Goal: Task Accomplishment & Management: Use online tool/utility

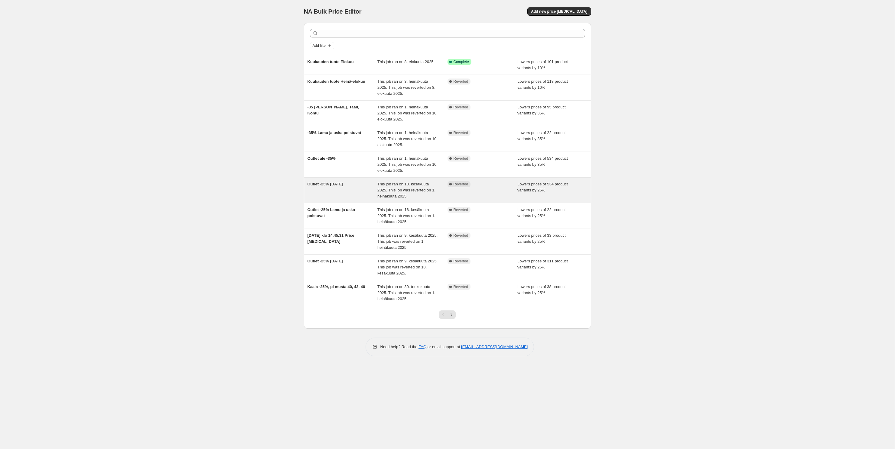
click at [339, 186] on span "Outlet -25% [DATE]" at bounding box center [325, 184] width 36 height 5
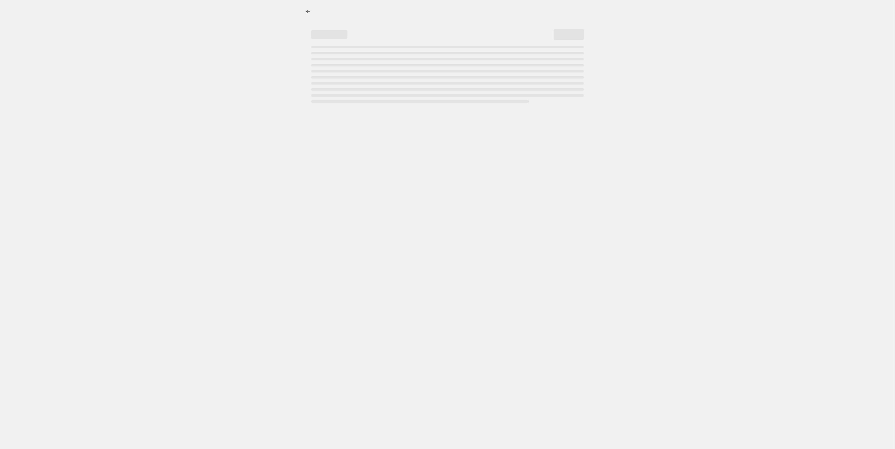
select select "percentage"
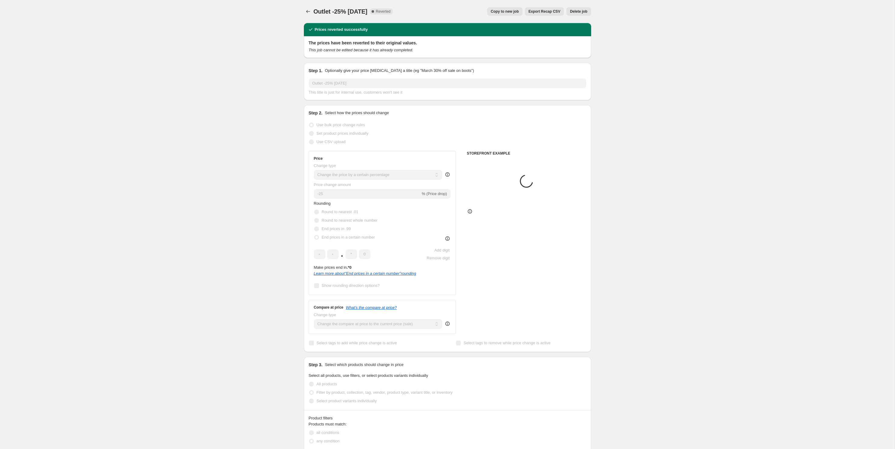
select select "collection"
click at [509, 10] on span "Copy to new job" at bounding box center [505, 11] width 28 height 5
select select "percentage"
select select "collection"
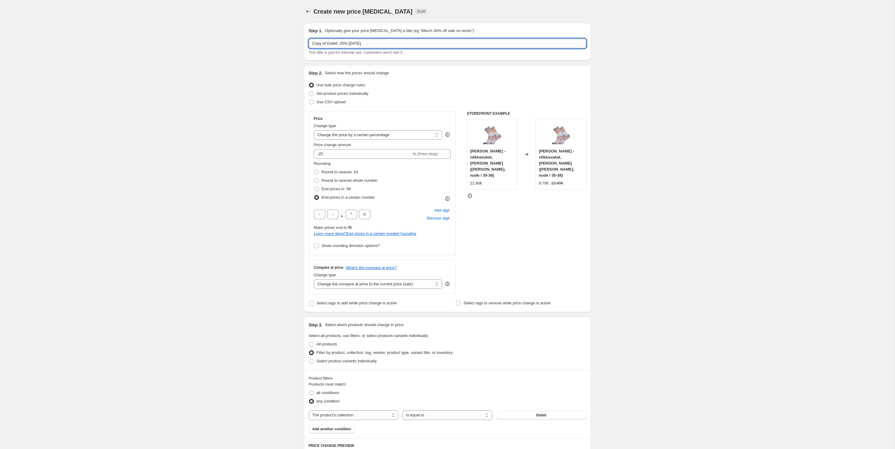
drag, startPoint x: 327, startPoint y: 43, endPoint x: 248, endPoint y: 33, distance: 79.8
click at [309, 39] on input "Copy of Outlet -25% [DATE]" at bounding box center [447, 44] width 277 height 10
drag, startPoint x: 334, startPoint y: 42, endPoint x: 410, endPoint y: 38, distance: 76.3
click at [410, 39] on input "Outlet -25% [DATE]" at bounding box center [447, 44] width 277 height 10
type input "Outlet -25% [DATE] ->"
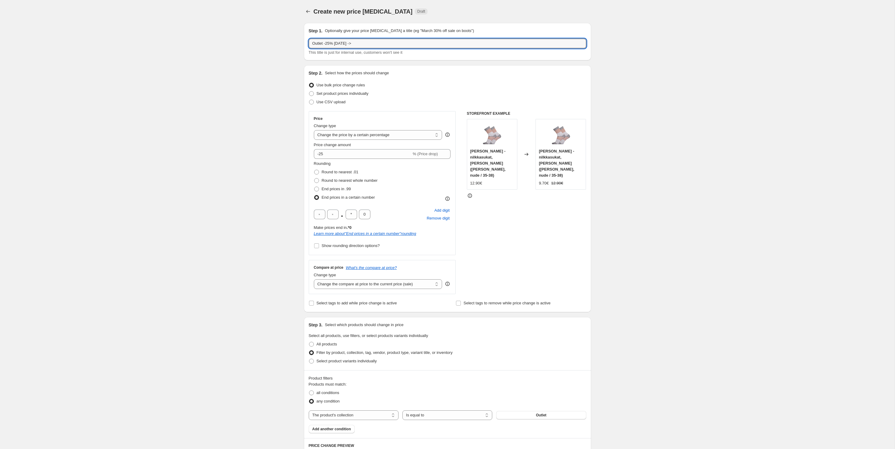
click at [642, 156] on div "Create new price [MEDICAL_DATA]. This page is ready Create new price [MEDICAL_D…" at bounding box center [447, 375] width 894 height 751
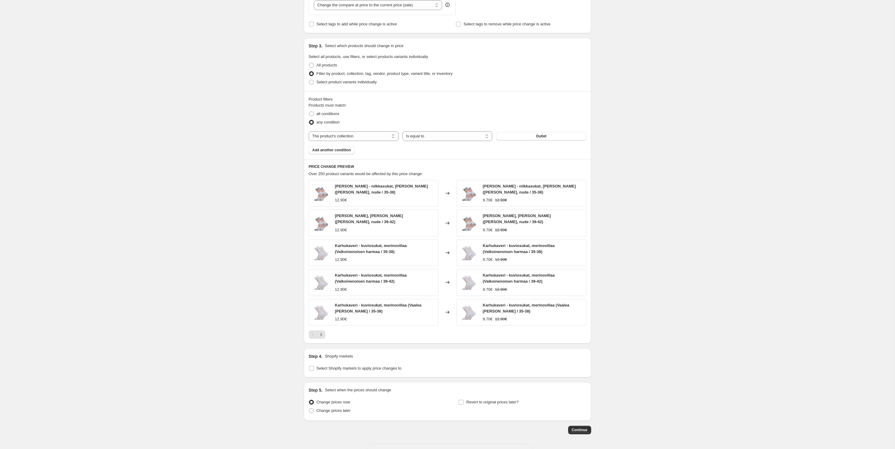
scroll to position [286, 0]
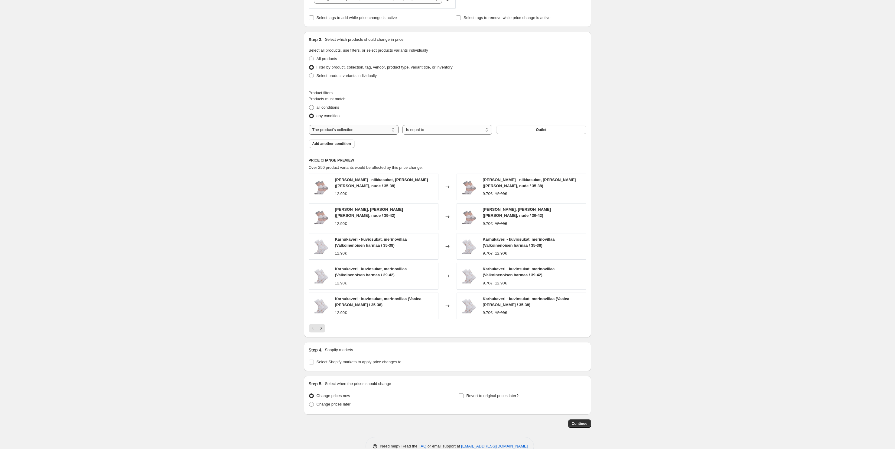
click at [309, 125] on select "The product The product's collection The product's tag The product's vendor The…" at bounding box center [354, 130] width 90 height 10
select select "tag"
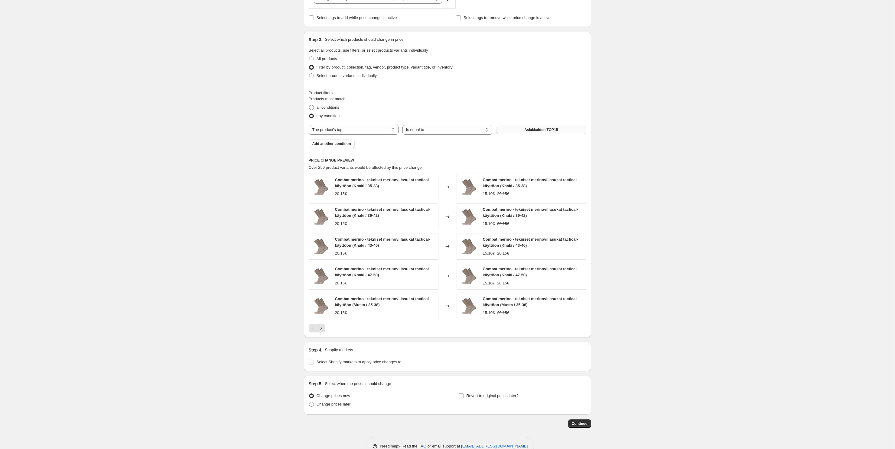
click at [544, 130] on span "Asiakkaiden TOP15" at bounding box center [541, 130] width 34 height 5
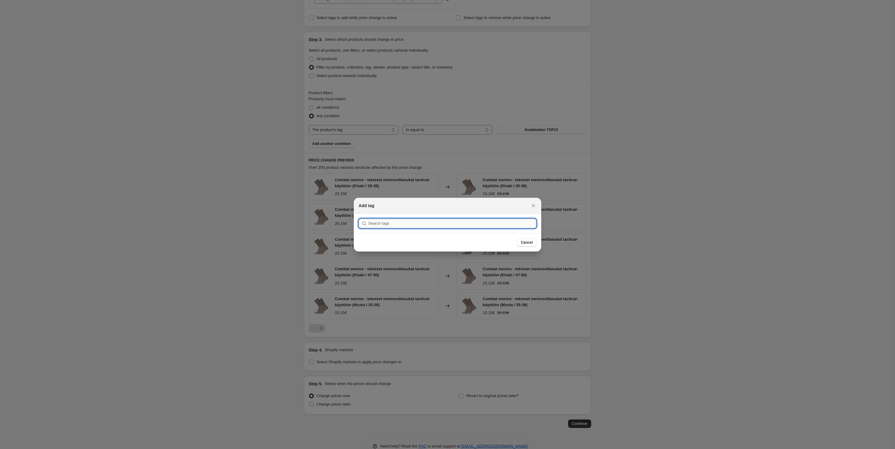
click at [448, 228] on input ":r4b:" at bounding box center [452, 224] width 168 height 10
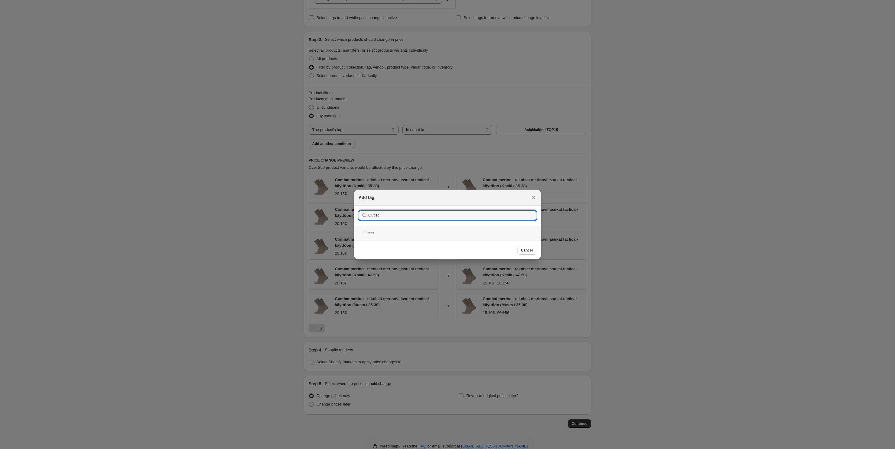
type input "Outlet"
click at [398, 231] on div "Outlet" at bounding box center [447, 233] width 187 height 16
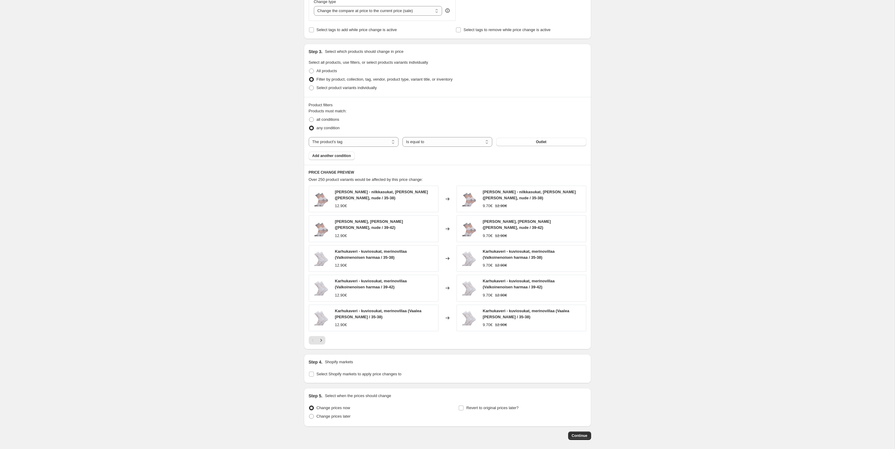
scroll to position [301, 0]
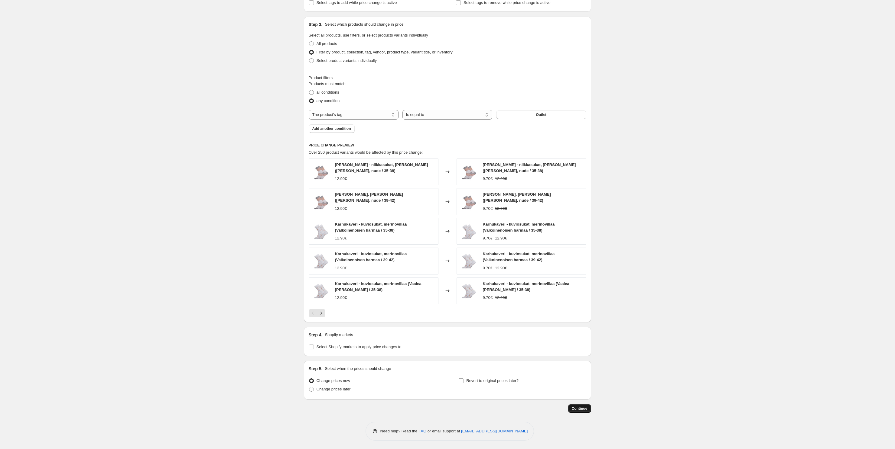
click at [585, 407] on span "Continue" at bounding box center [580, 409] width 16 height 5
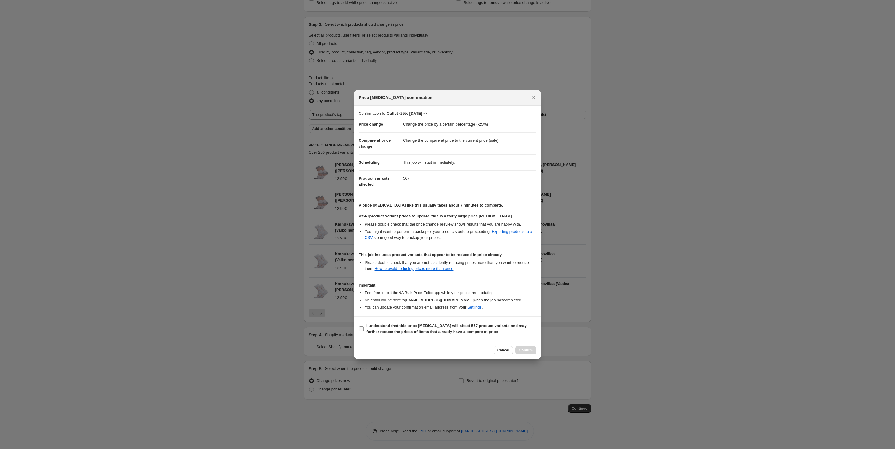
click at [361, 331] on input "I understand that this price [MEDICAL_DATA] will affect 567 product variants an…" at bounding box center [361, 329] width 5 height 5
checkbox input "true"
click at [527, 352] on span "Confirm" at bounding box center [526, 350] width 14 height 5
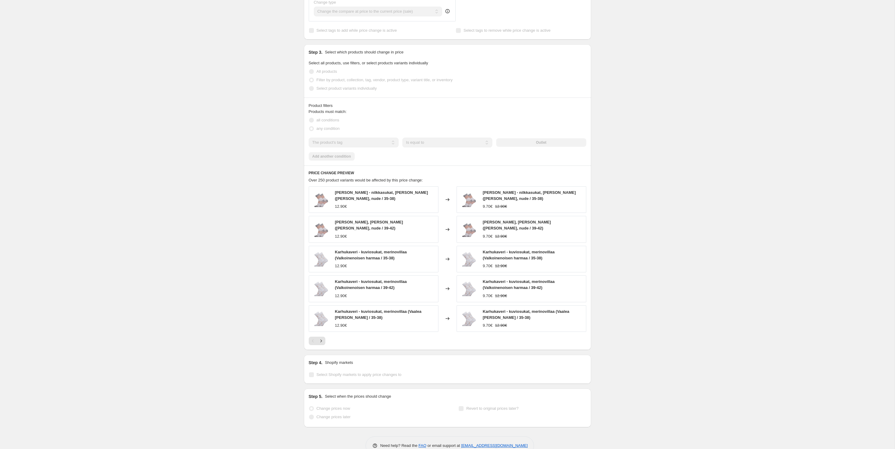
scroll to position [316, 0]
select select "percentage"
select select "tag"
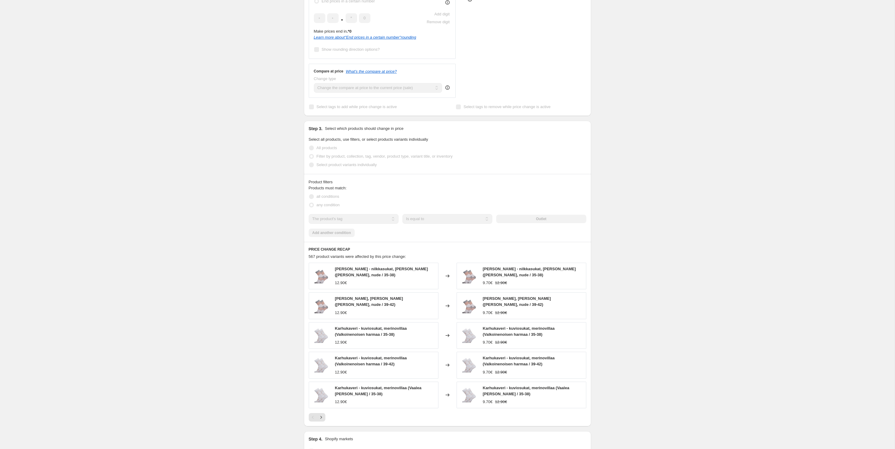
scroll to position [345, 0]
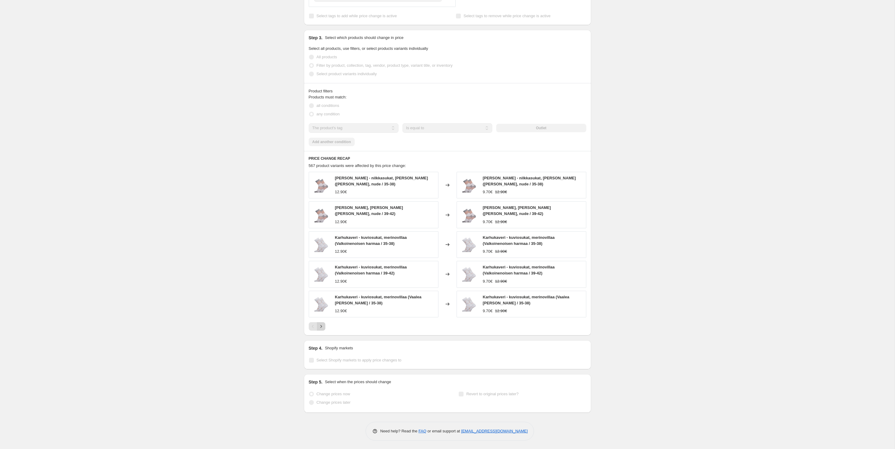
click at [323, 326] on icon "Next" at bounding box center [321, 327] width 6 height 6
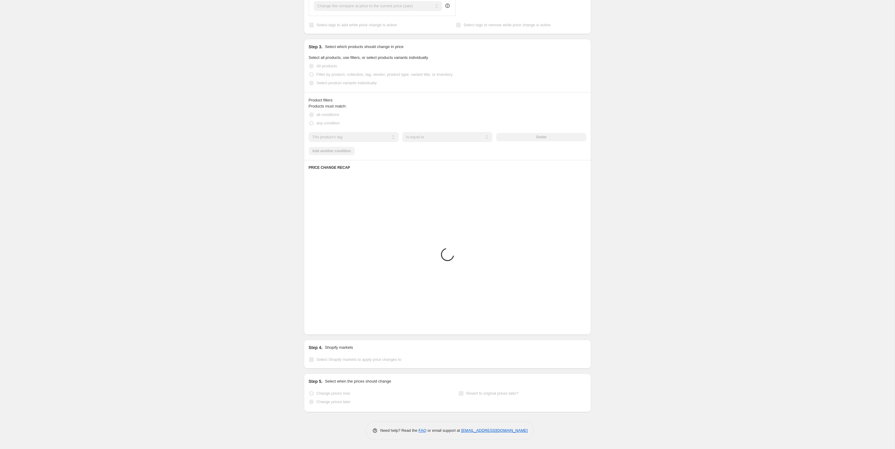
scroll to position [335, 0]
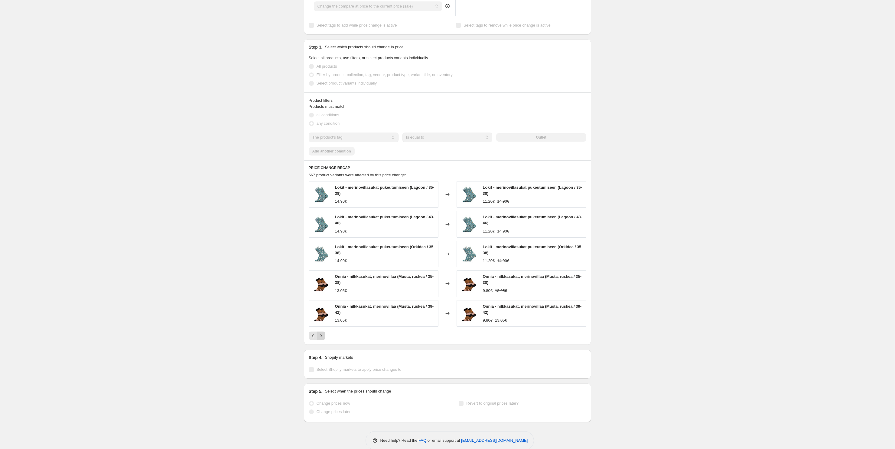
click at [323, 326] on div "Onnia - nilkkasukat, merinovillaa (Musta, ruskea / 39-42) 13.05€" at bounding box center [374, 313] width 130 height 27
click at [319, 336] on icon "Next" at bounding box center [321, 336] width 6 height 6
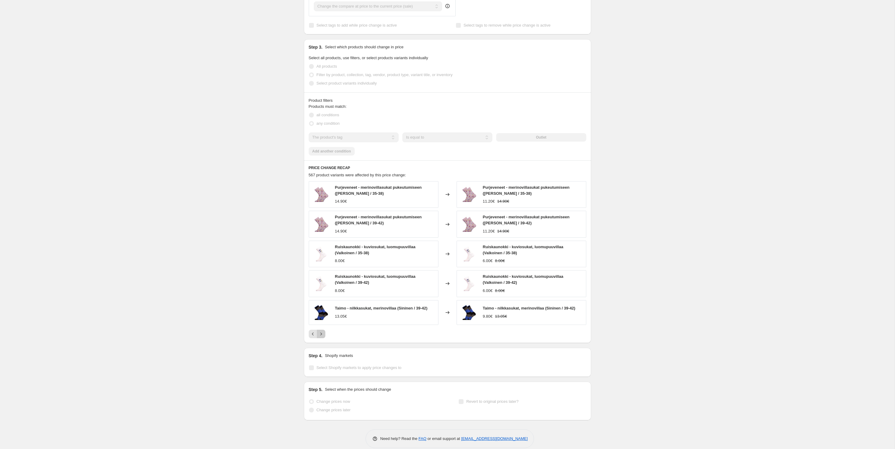
click at [320, 334] on icon "Next" at bounding box center [321, 334] width 6 height 6
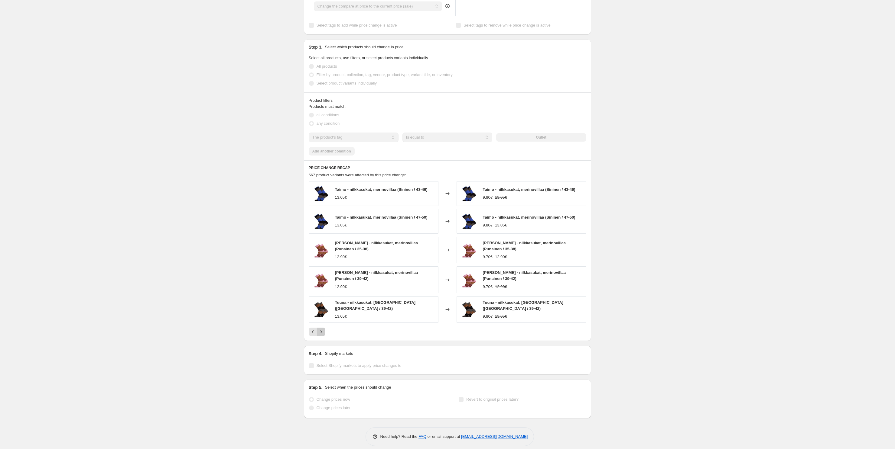
click at [321, 329] on button "Next" at bounding box center [321, 332] width 8 height 8
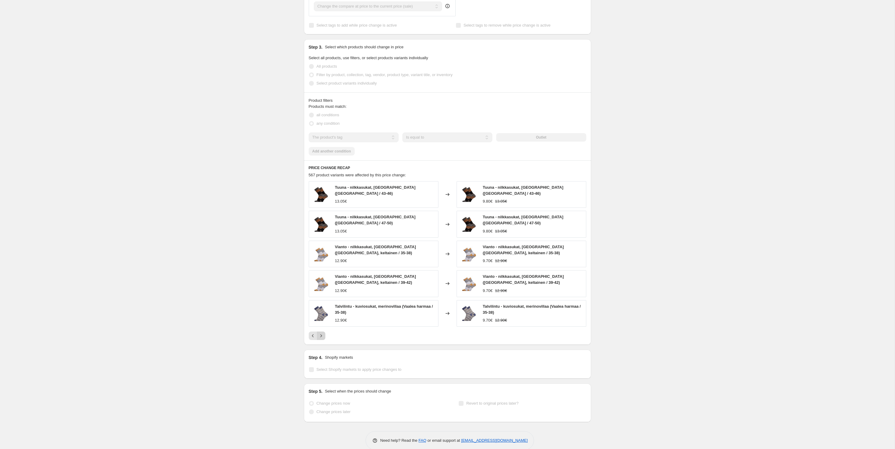
click at [321, 332] on button "Next" at bounding box center [321, 336] width 8 height 8
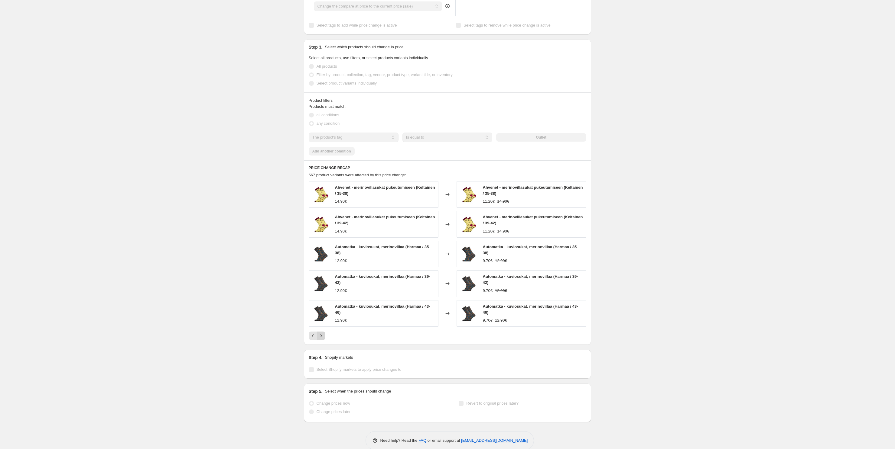
click at [321, 329] on div "Ahvenet - merinovillasukat pukeutumiseen (Keltainen / 35-38) 14.90€ Changed to …" at bounding box center [447, 260] width 277 height 159
click at [321, 332] on button "Next" at bounding box center [321, 336] width 8 height 8
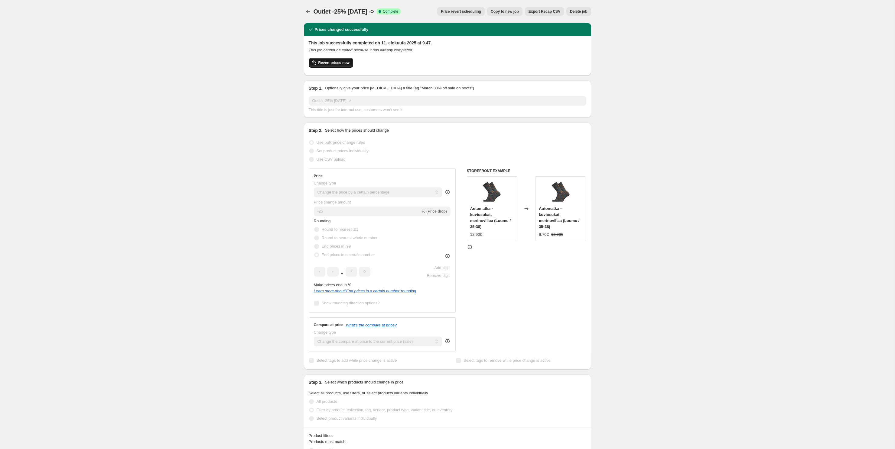
click at [338, 61] on span "Revert prices now" at bounding box center [333, 62] width 31 height 5
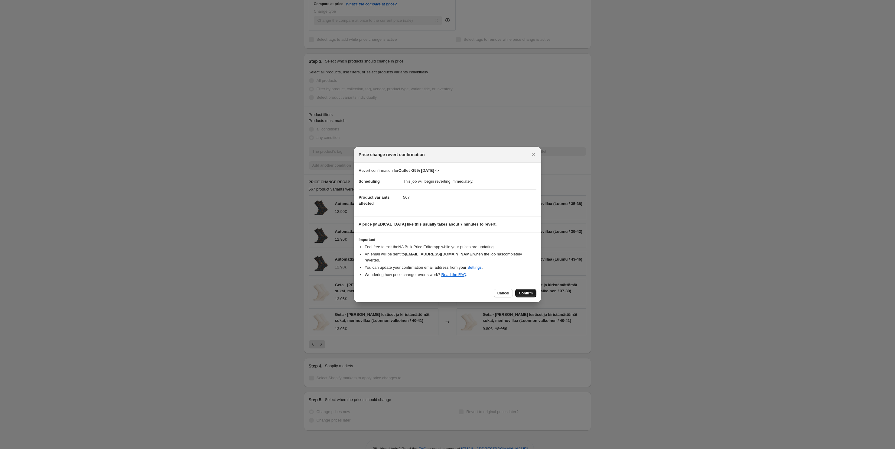
click at [520, 291] on span "Confirm" at bounding box center [526, 293] width 14 height 5
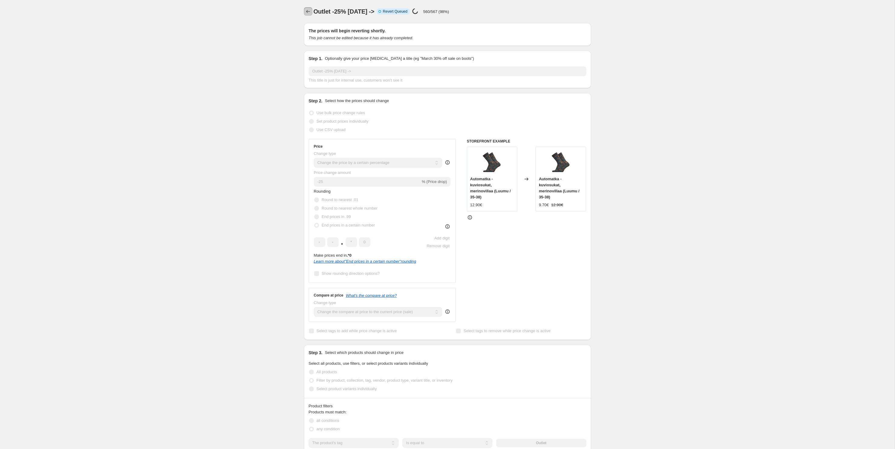
click at [309, 10] on icon "Price change jobs" at bounding box center [308, 11] width 6 height 6
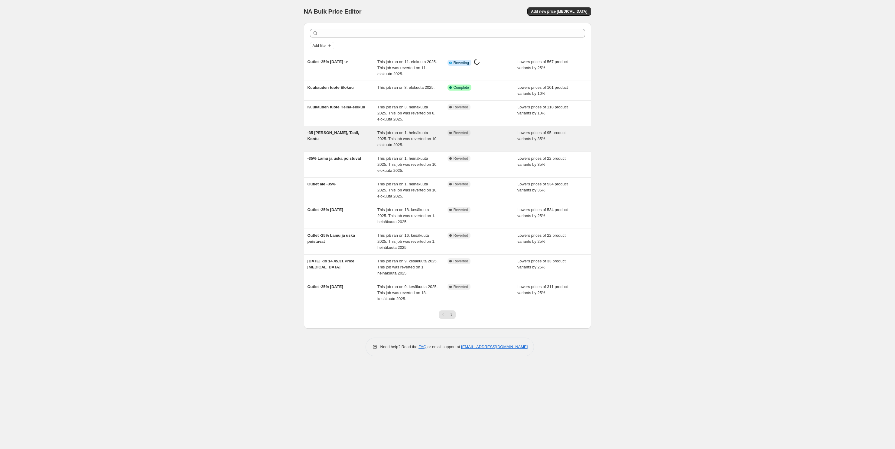
click at [360, 133] on div "-35 [PERSON_NAME], Taali, Kontu" at bounding box center [342, 139] width 70 height 18
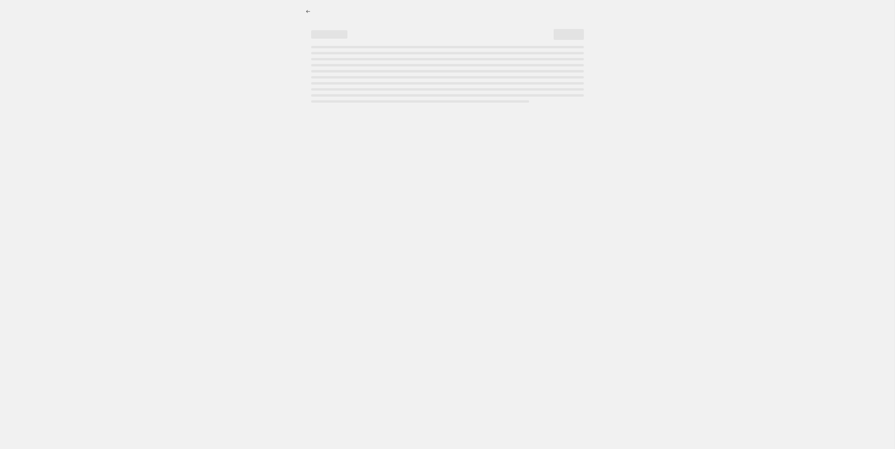
select select "percentage"
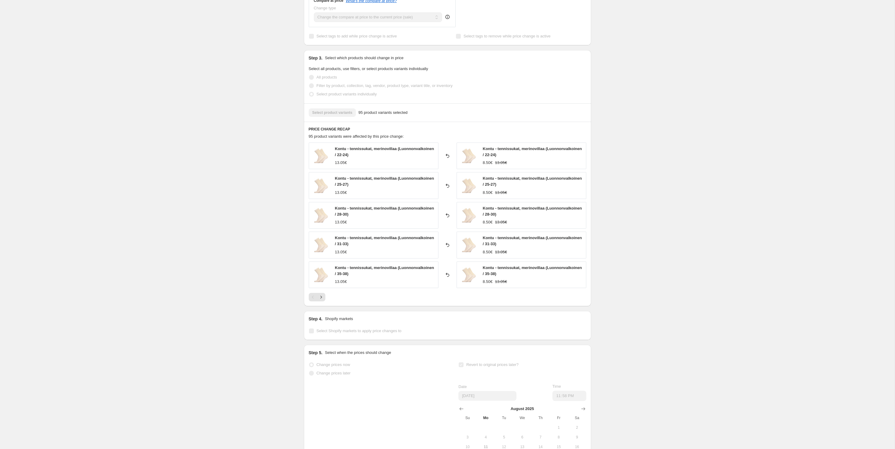
scroll to position [317, 0]
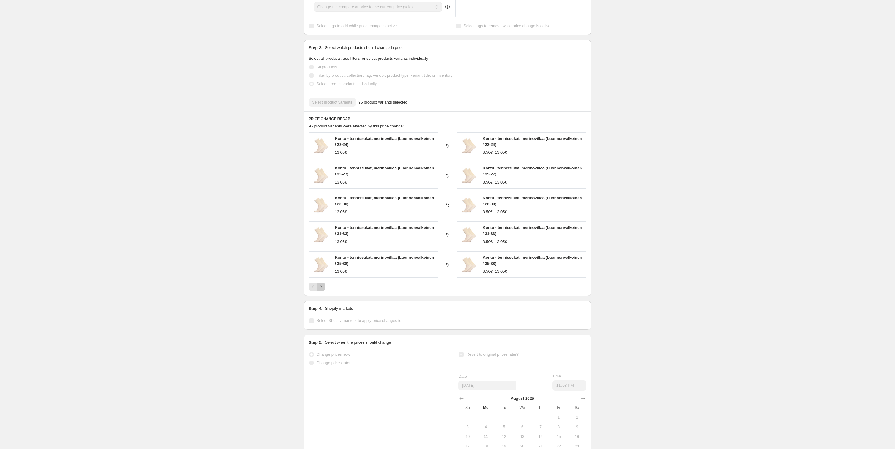
click at [323, 287] on icon "Next" at bounding box center [321, 287] width 6 height 6
click at [321, 280] on icon "Next" at bounding box center [321, 281] width 6 height 6
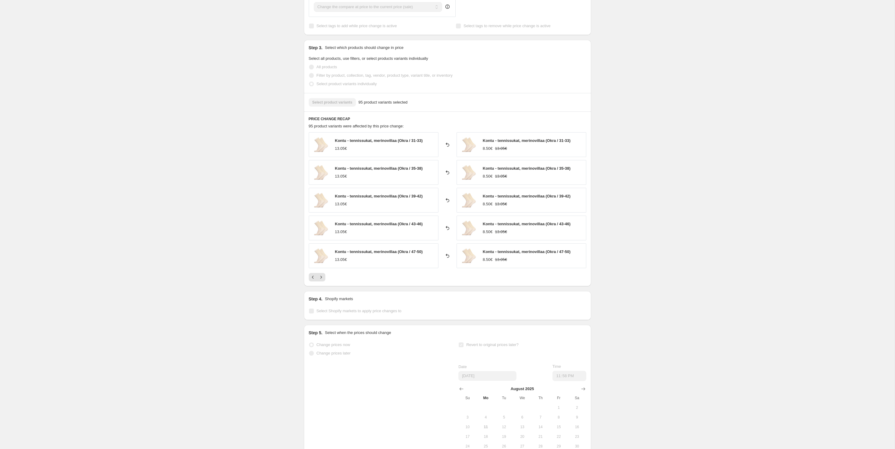
select select "percentage"
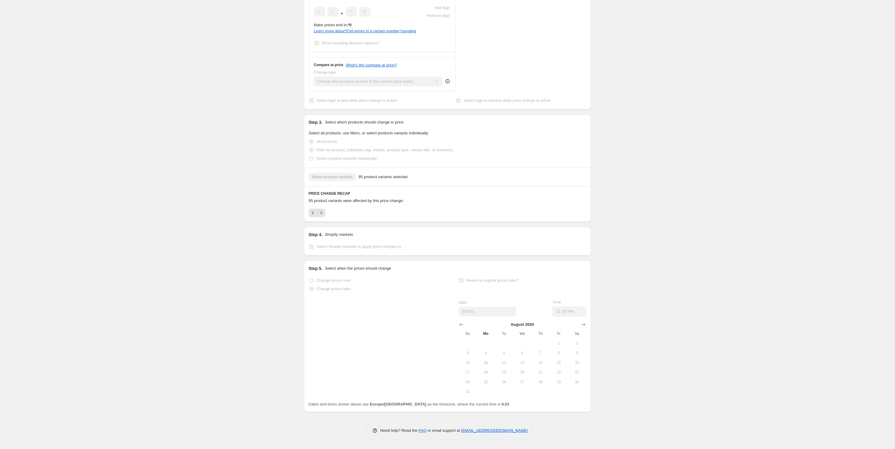
scroll to position [0, 0]
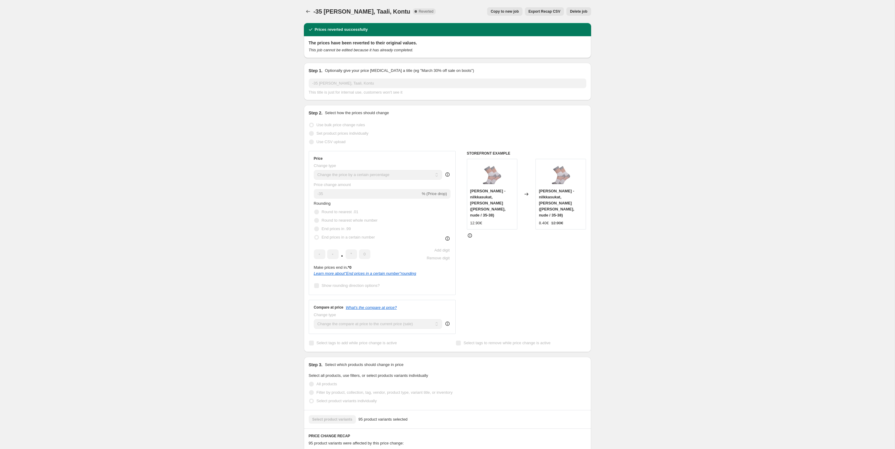
click at [204, 133] on div "-35 [PERSON_NAME], Taali, Kontu. This page is ready -35 [PERSON_NAME], Taali, K…" at bounding box center [447, 346] width 894 height 692
click at [504, 12] on span "Copy to new job" at bounding box center [505, 11] width 28 height 5
select select "percentage"
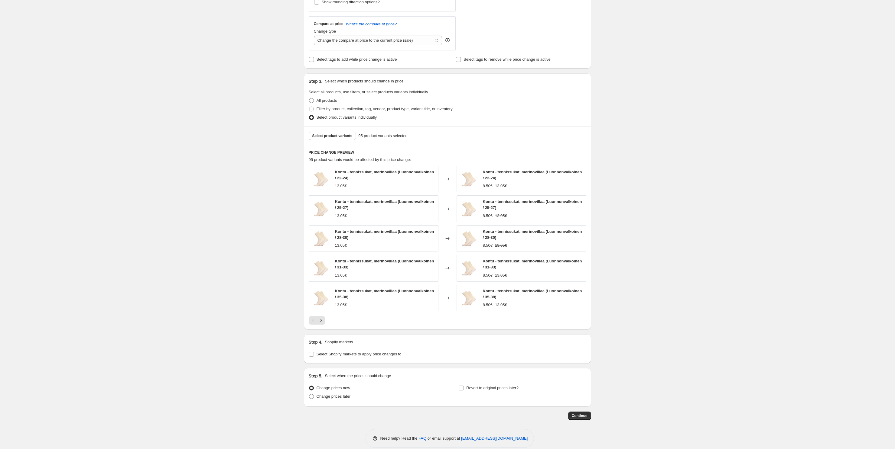
scroll to position [251, 0]
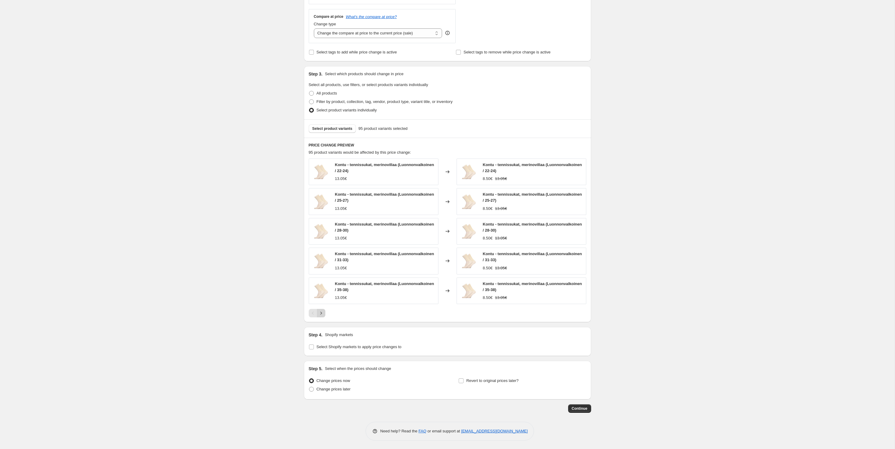
click at [320, 313] on icon "Next" at bounding box center [321, 313] width 6 height 6
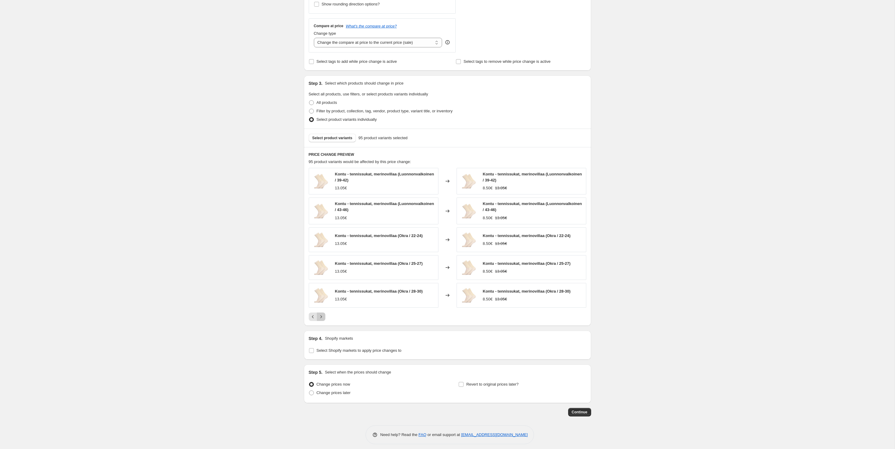
click at [320, 313] on button "Next" at bounding box center [321, 317] width 8 height 8
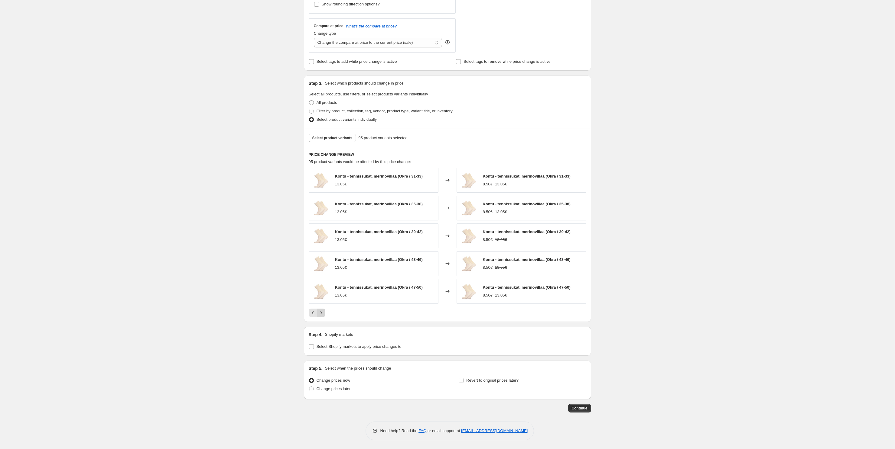
click at [320, 313] on icon "Next" at bounding box center [321, 313] width 6 height 6
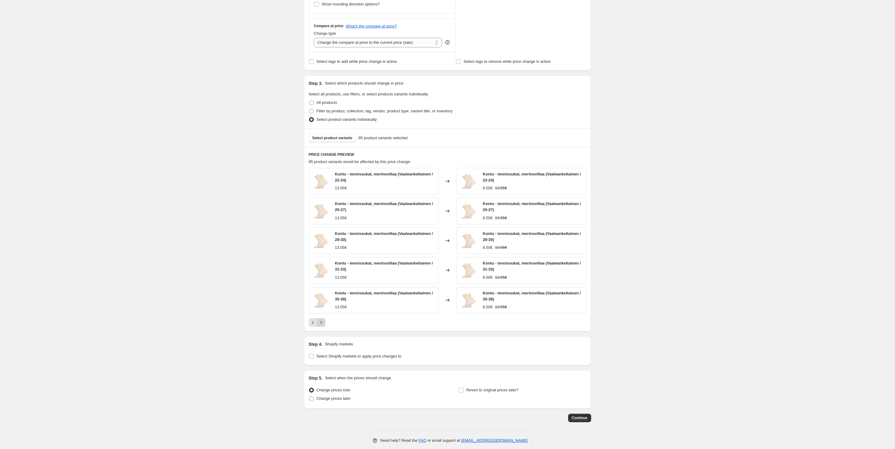
click at [320, 313] on div "Kontu - tennissukat, merinovillaa (Vaaleankeltainen / 35-38) 13.05€" at bounding box center [374, 300] width 130 height 27
click at [320, 326] on button "Next" at bounding box center [321, 323] width 8 height 8
click at [320, 322] on icon "Next" at bounding box center [321, 323] width 6 height 6
click at [320, 319] on icon "Next" at bounding box center [321, 317] width 6 height 6
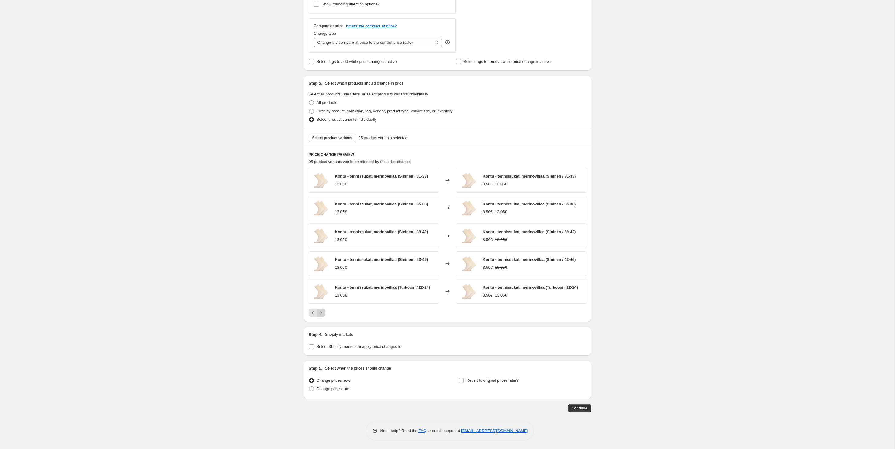
click at [322, 312] on icon "Next" at bounding box center [321, 313] width 6 height 6
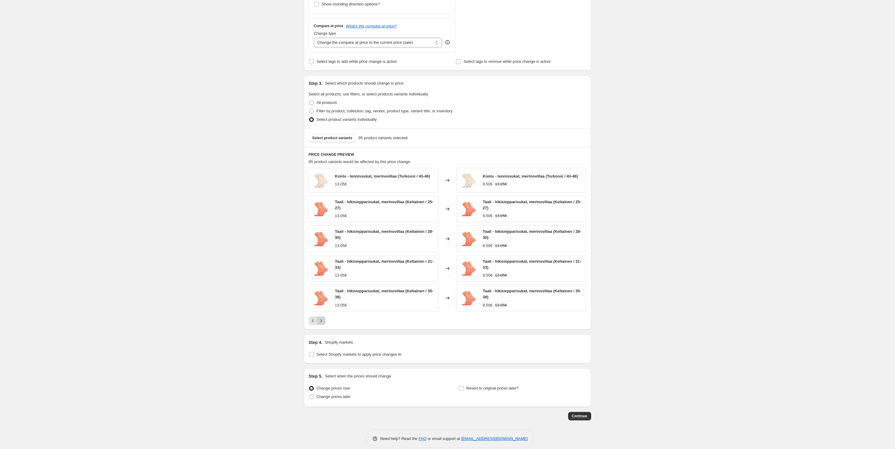
click at [323, 322] on icon "Next" at bounding box center [321, 321] width 6 height 6
click at [331, 138] on span "Select product variants" at bounding box center [332, 138] width 40 height 5
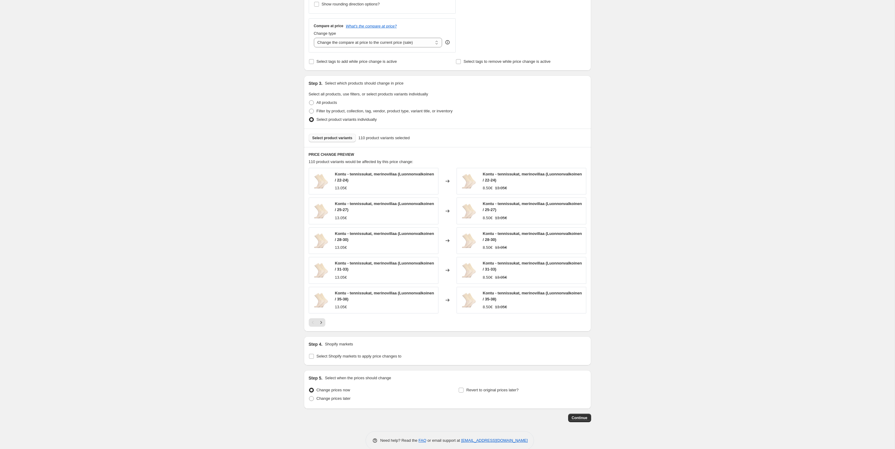
click at [342, 138] on span "Select product variants" at bounding box center [332, 138] width 40 height 5
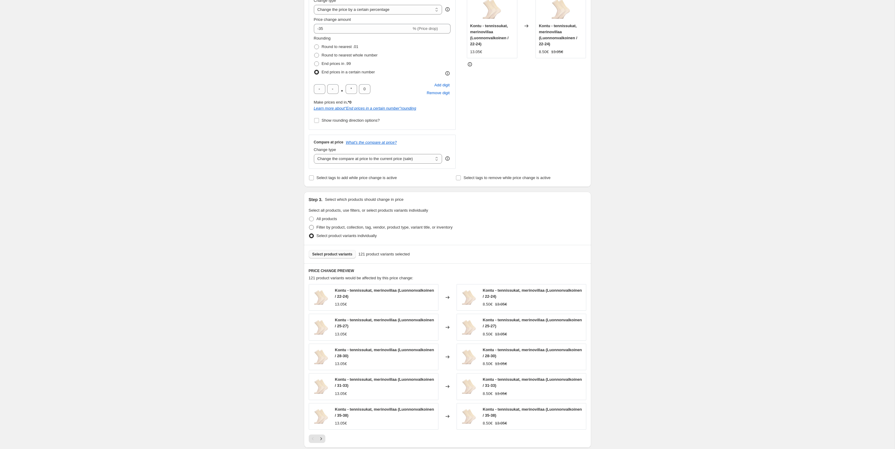
scroll to position [115, 0]
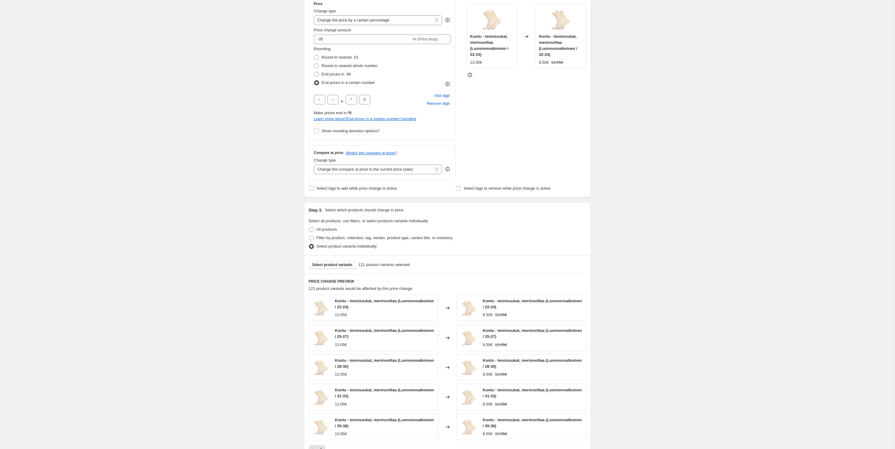
click at [326, 265] on span "Select product variants" at bounding box center [332, 265] width 40 height 5
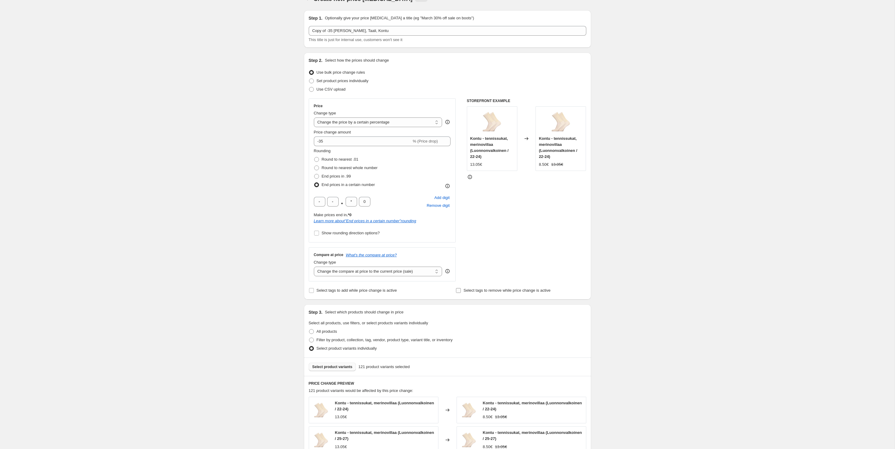
scroll to position [0, 0]
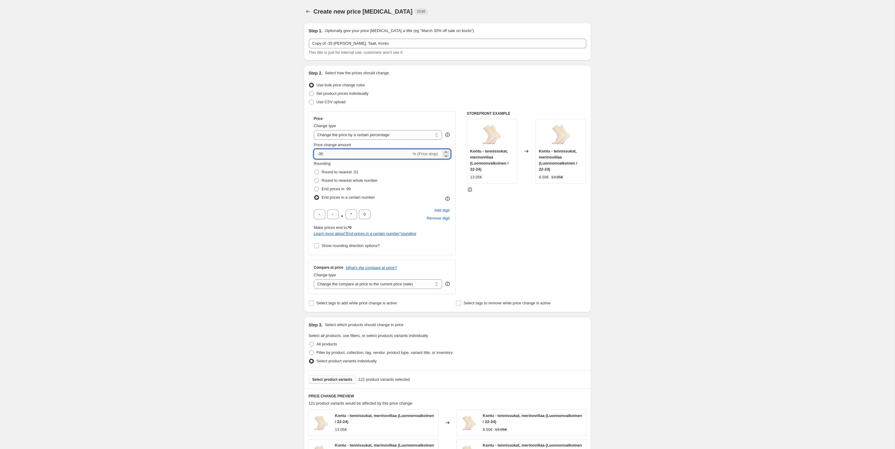
click at [322, 154] on input "-35" at bounding box center [363, 154] width 98 height 10
type input "-25"
click at [704, 213] on div "Create new price [MEDICAL_DATA]. This page is ready Create new price [MEDICAL_D…" at bounding box center [447, 350] width 894 height 701
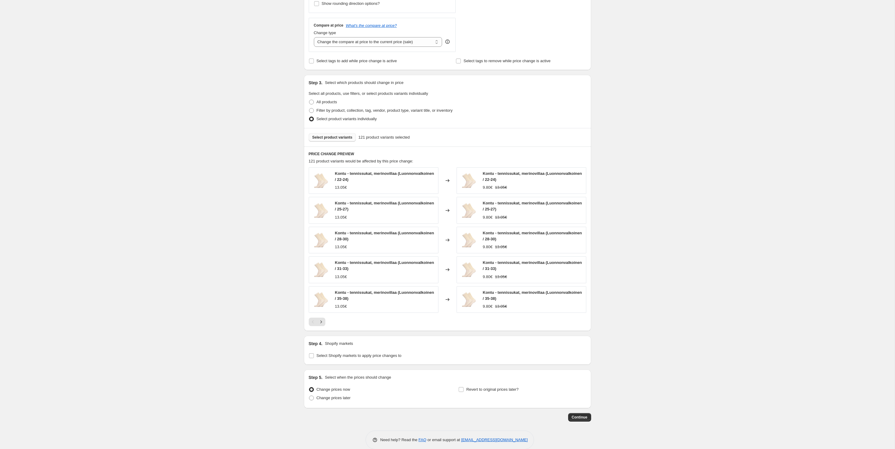
scroll to position [251, 0]
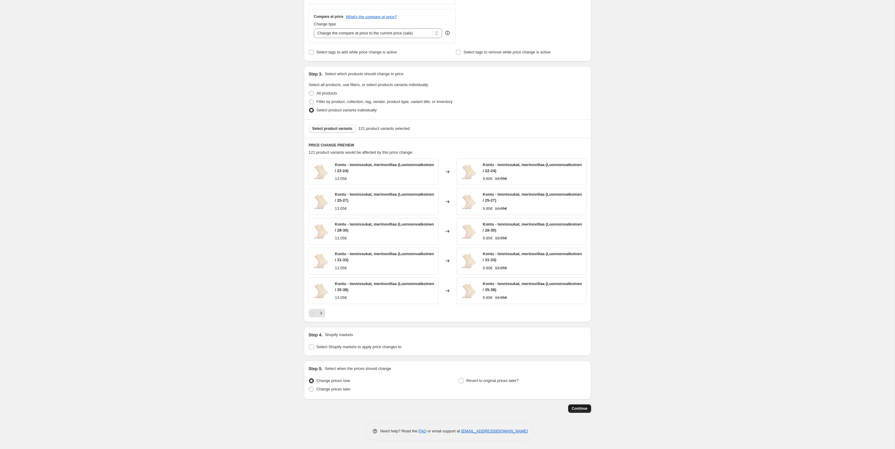
click at [581, 410] on span "Continue" at bounding box center [580, 409] width 16 height 5
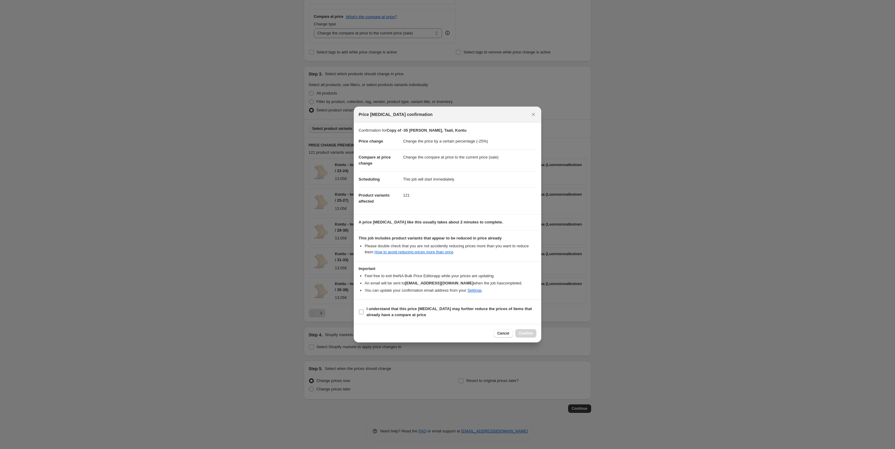
click at [386, 309] on b "I understand that this price [MEDICAL_DATA] may further reduce the prices of it…" at bounding box center [448, 312] width 165 height 11
click at [364, 310] on input "I understand that this price [MEDICAL_DATA] may further reduce the prices of it…" at bounding box center [361, 312] width 5 height 5
checkbox input "true"
click at [526, 333] on span "Confirm" at bounding box center [526, 333] width 14 height 5
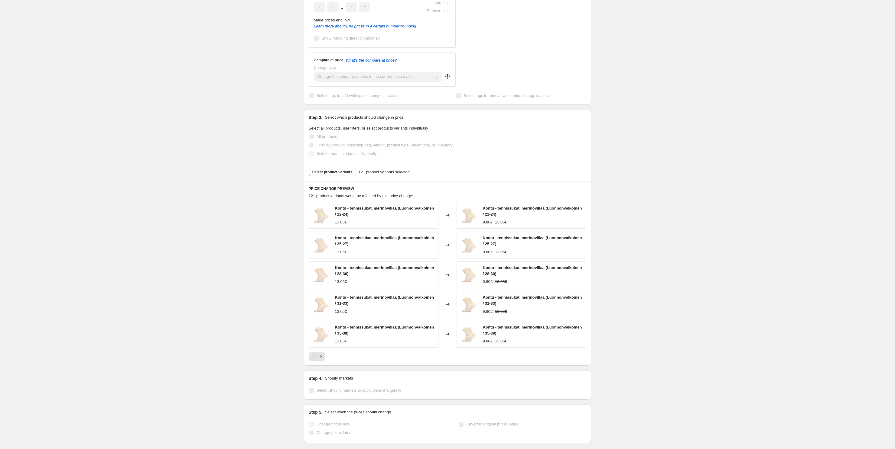
scroll to position [267, 0]
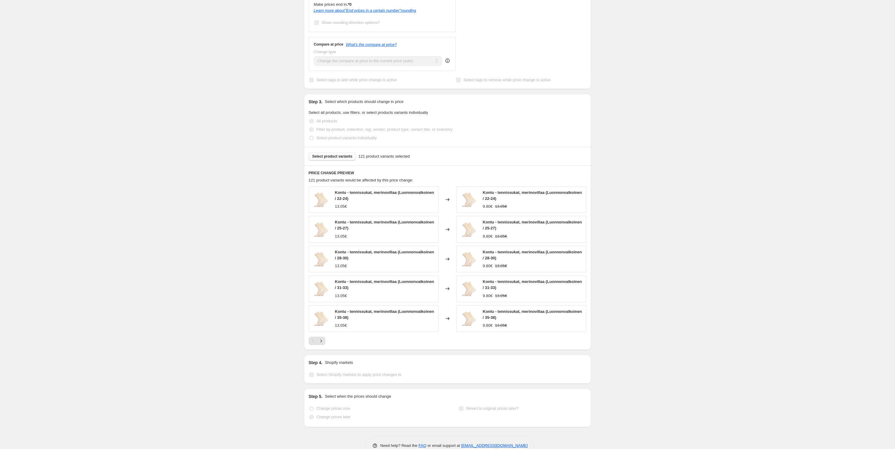
select select "percentage"
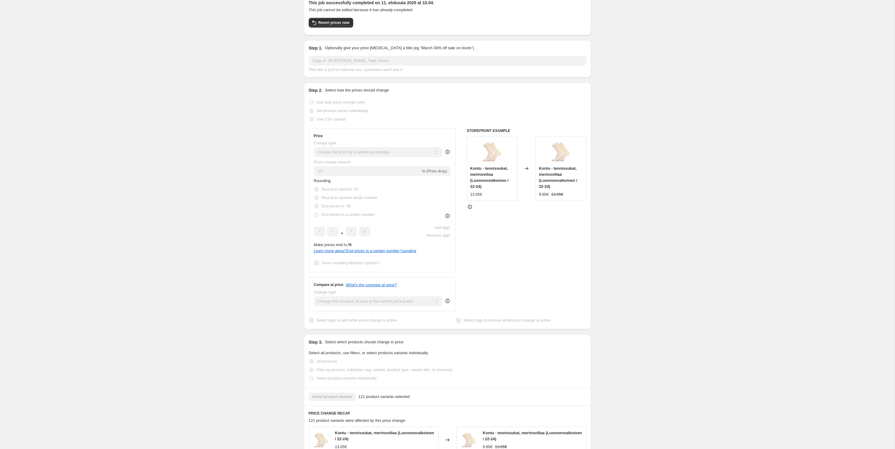
scroll to position [95, 0]
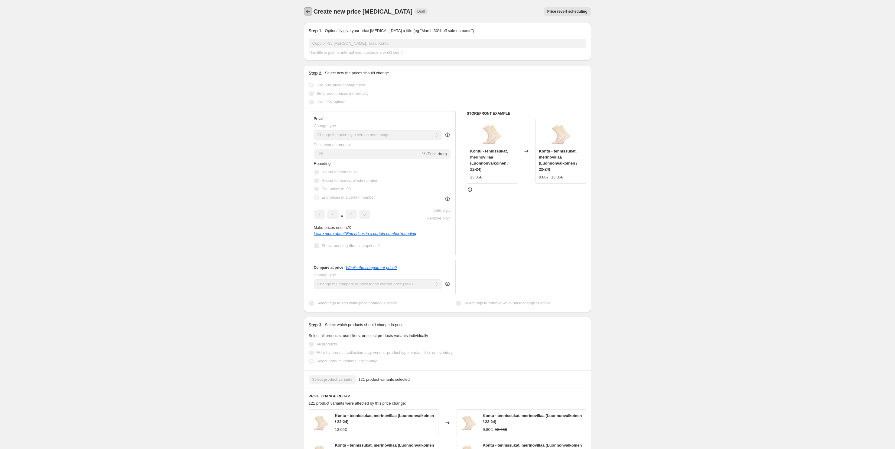
click at [311, 9] on button "Price change jobs" at bounding box center [308, 11] width 8 height 8
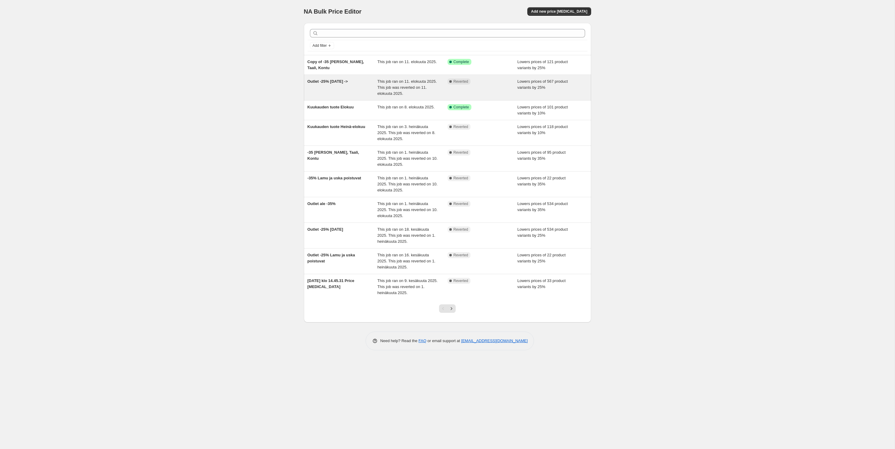
click at [320, 82] on span "Outlet -25% [DATE] ->" at bounding box center [327, 81] width 41 height 5
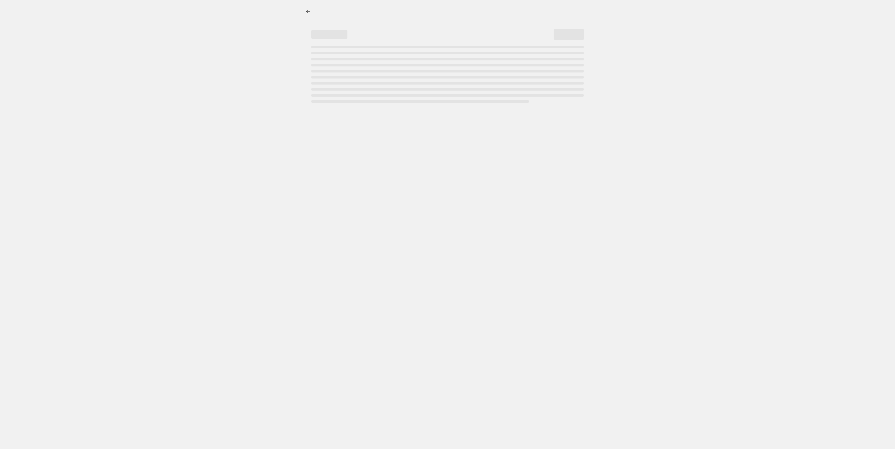
select select "percentage"
select select "tag"
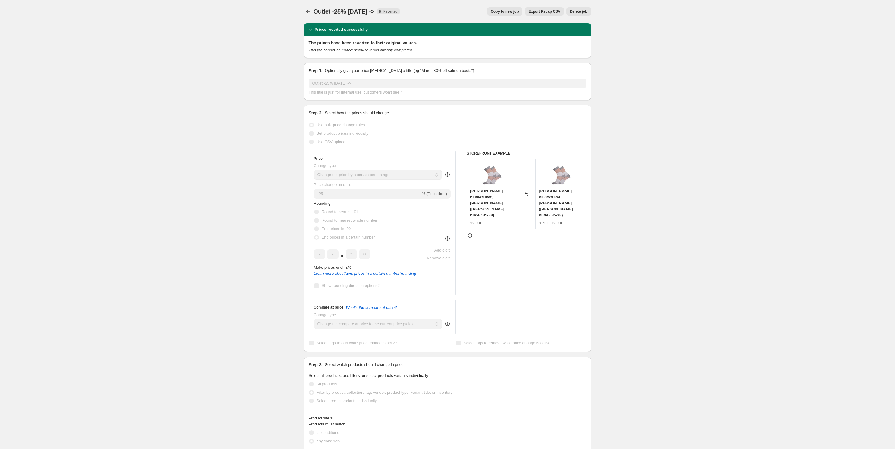
click at [512, 11] on span "Copy to new job" at bounding box center [505, 11] width 28 height 5
select select "percentage"
select select "tag"
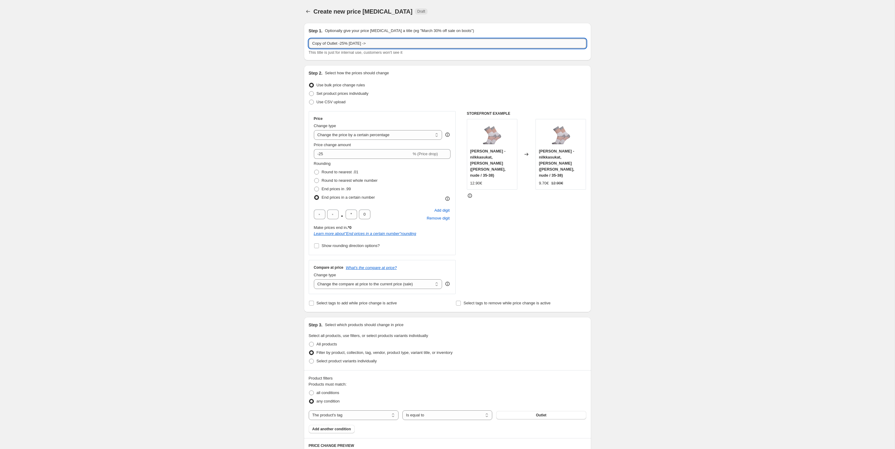
drag, startPoint x: 326, startPoint y: 43, endPoint x: 304, endPoint y: 42, distance: 22.4
click at [309, 42] on input "Copy of Outlet -25% [DATE] ->" at bounding box center [447, 44] width 277 height 10
type input "Outlet -25% [DATE] ->"
click at [656, 96] on div "Create new price [MEDICAL_DATA]. This page is ready Create new price [MEDICAL_D…" at bounding box center [447, 375] width 894 height 751
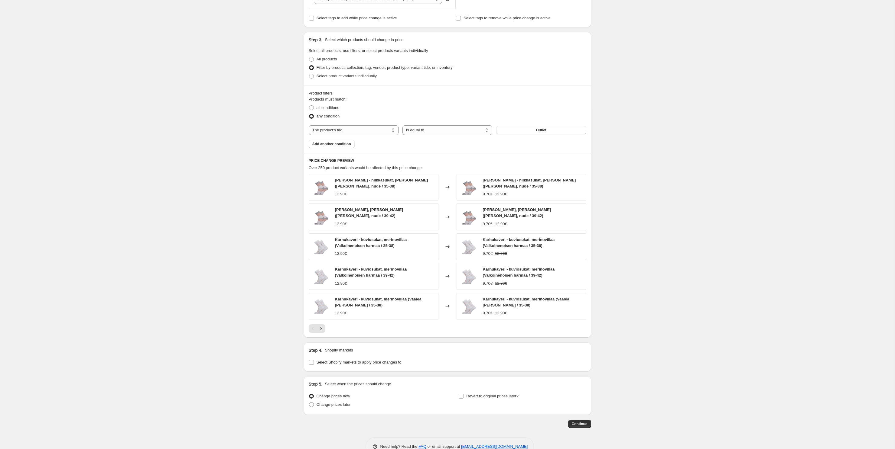
scroll to position [301, 0]
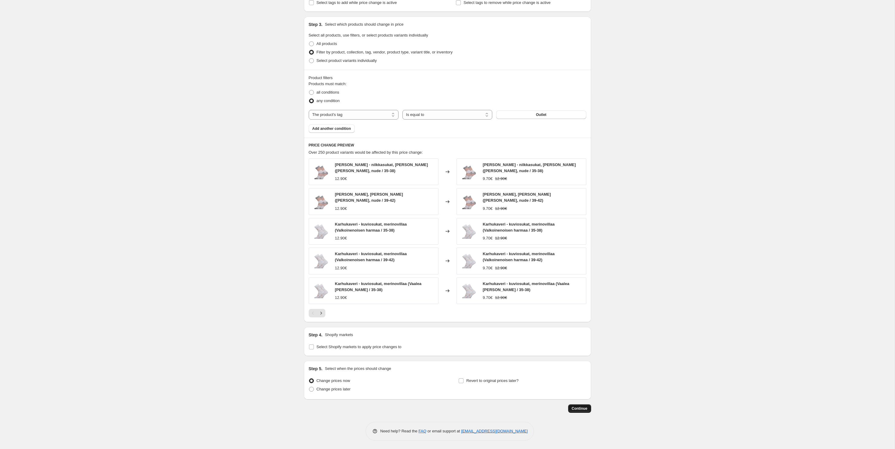
click at [589, 408] on button "Continue" at bounding box center [579, 409] width 23 height 8
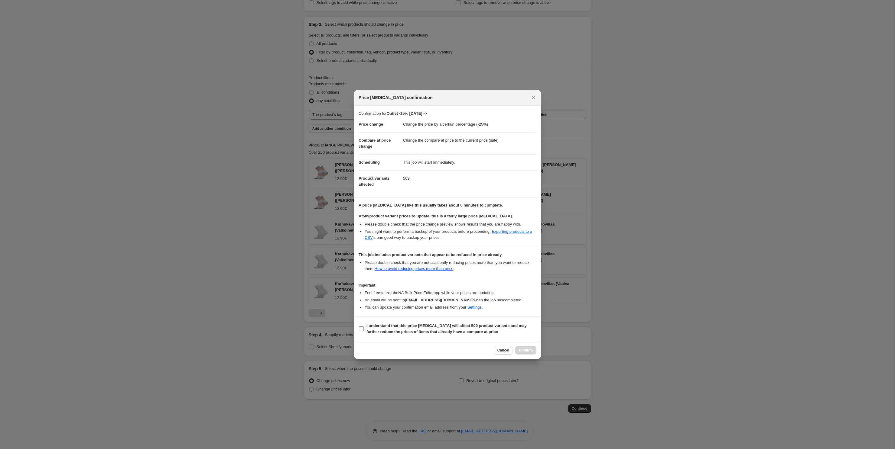
click at [398, 329] on span "I understand that this price [MEDICAL_DATA] will affect 509 product variants an…" at bounding box center [451, 329] width 170 height 12
click at [364, 329] on input "I understand that this price [MEDICAL_DATA] will affect 509 product variants an…" at bounding box center [361, 329] width 5 height 5
checkbox input "true"
click at [530, 352] on span "Confirm" at bounding box center [526, 350] width 14 height 5
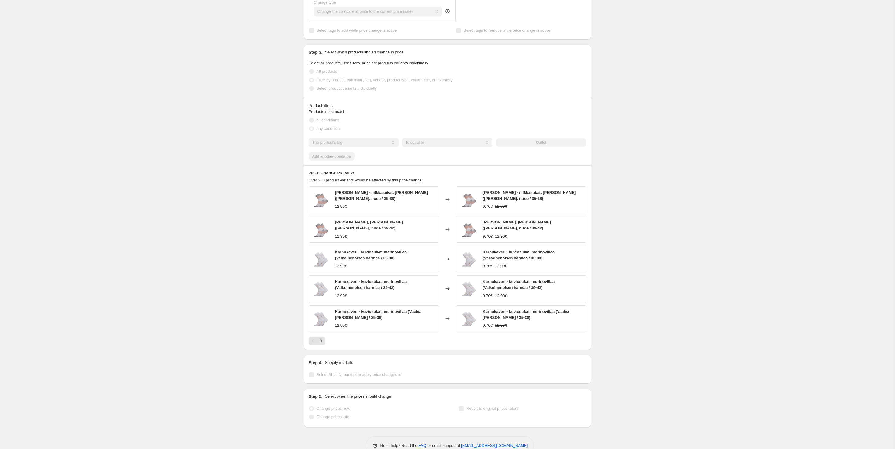
scroll to position [316, 0]
select select "percentage"
select select "tag"
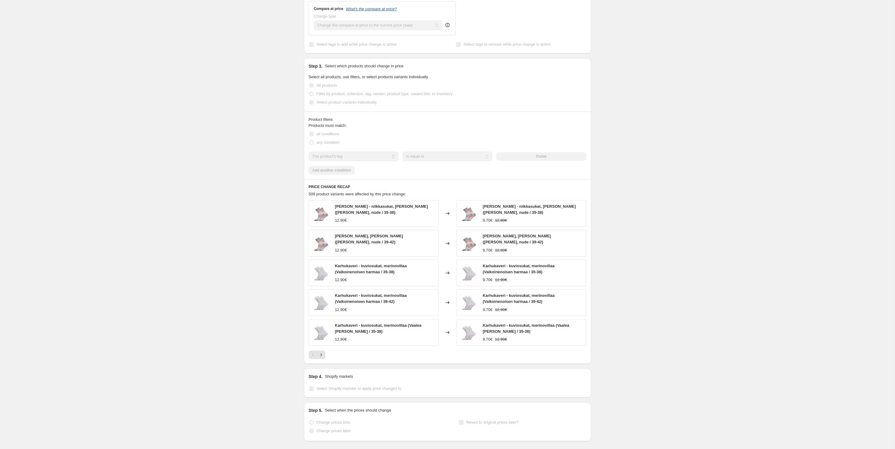
scroll to position [0, 0]
